Goal: Information Seeking & Learning: Learn about a topic

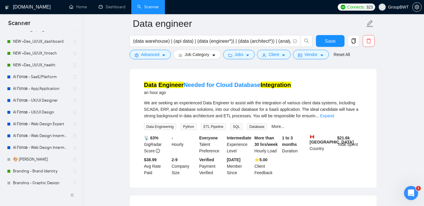
scroll to position [55, 0]
click at [276, 83] on mark "Integration" at bounding box center [276, 84] width 30 height 6
click at [228, 86] on link "Data Engineer Needed for Cloud Database Integration" at bounding box center [217, 84] width 147 height 6
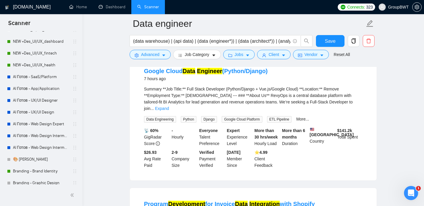
scroll to position [320, 0]
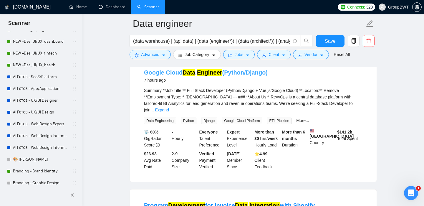
click at [258, 76] on link "Google Cloud Data Engineer (Python/Django)" at bounding box center [206, 72] width 124 height 6
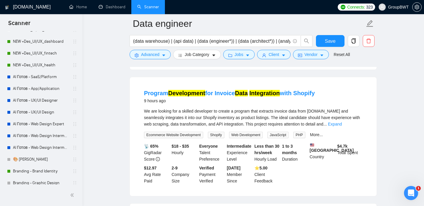
scroll to position [438, 0]
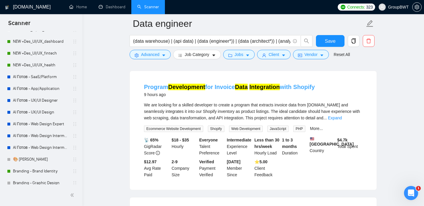
click at [301, 88] on link "Program Development for Invoice Data Integration with Shopify" at bounding box center [229, 87] width 171 height 6
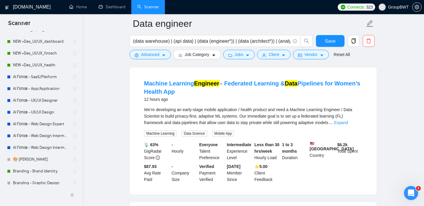
scroll to position [569, 0]
click at [190, 91] on link "Machine Learning Engineer – Federated Learning & Data Pipelines for Women’s Hea…" at bounding box center [252, 87] width 217 height 15
click at [409, 87] on main "Data engineer (data warehouse) | (api data) | (data (engineer*)) | (data (archi…" at bounding box center [253, 152] width 323 height 1394
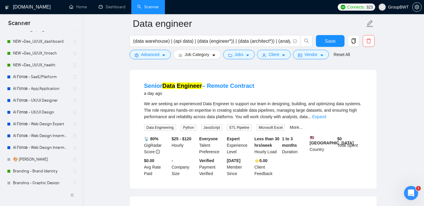
scroll to position [831, 0]
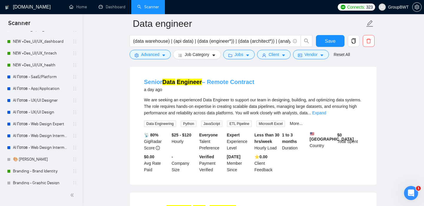
click at [231, 85] on link "Senior Data Engineer – Remote Contract" at bounding box center [199, 82] width 111 height 6
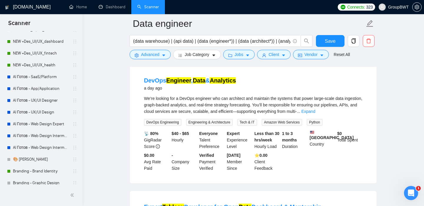
scroll to position [960, 0]
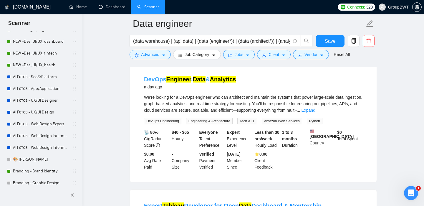
click at [209, 83] on link "DevOps Engineer , Data & Analytics" at bounding box center [190, 79] width 92 height 6
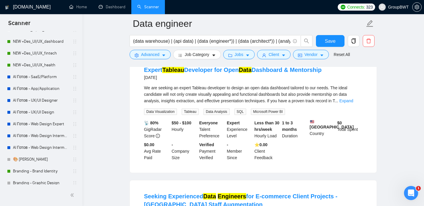
scroll to position [1099, 0]
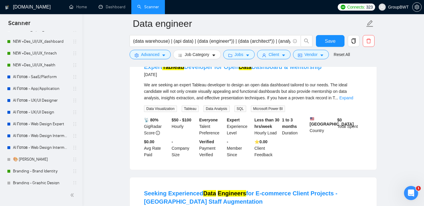
click at [264, 70] on link "Expert Tableau Developer for Open Data Dashboard & Mentorship" at bounding box center [233, 67] width 178 height 6
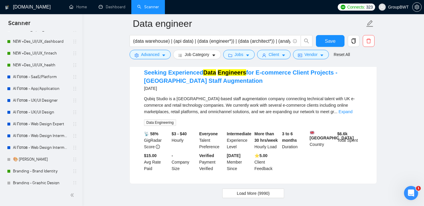
scroll to position [1220, 0]
click at [287, 84] on link "Seeking Experienced Data Engineers for E-commerce Client Projects - [GEOGRAPHIC…" at bounding box center [241, 76] width 194 height 15
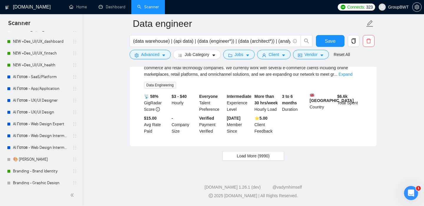
scroll to position [1278, 0]
click at [274, 156] on button "Load More (9990)" at bounding box center [254, 155] width 62 height 9
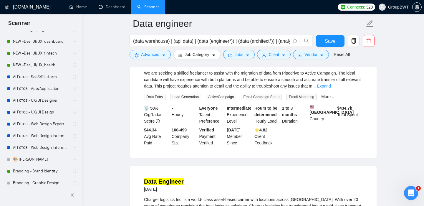
scroll to position [1647, 0]
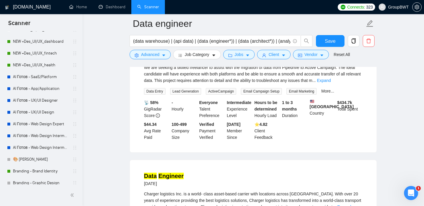
click at [286, 53] on link "Data Migration Expert Needed: Pipedrive to Active Campaign" at bounding box center [228, 49] width 169 height 6
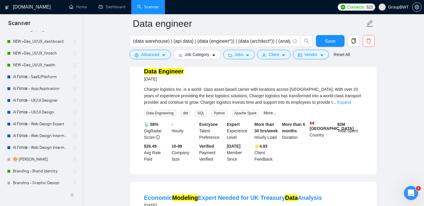
scroll to position [1758, 0]
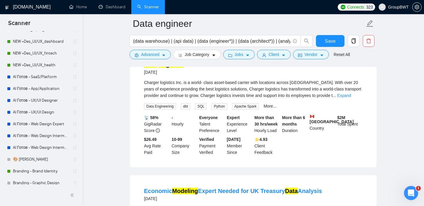
click at [172, 68] on mark "Engineer" at bounding box center [171, 64] width 25 height 6
